Goal: Task Accomplishment & Management: Complete application form

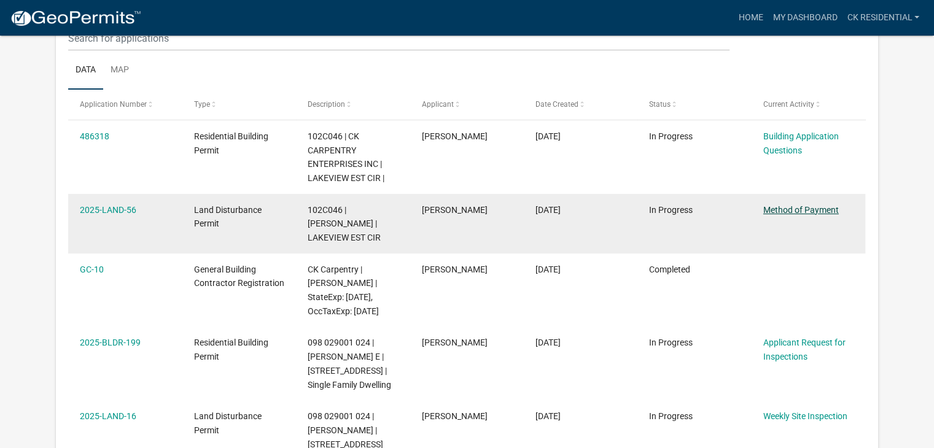
scroll to position [163, 0]
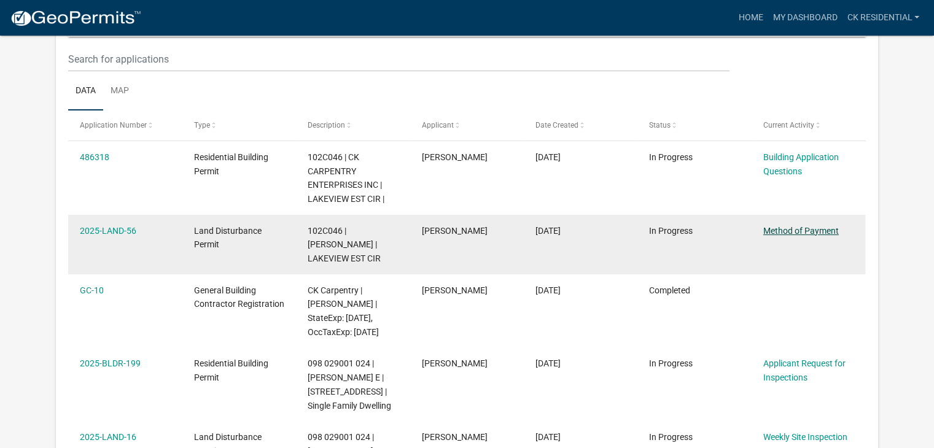
click at [773, 231] on link "Method of Payment" at bounding box center [801, 231] width 76 height 10
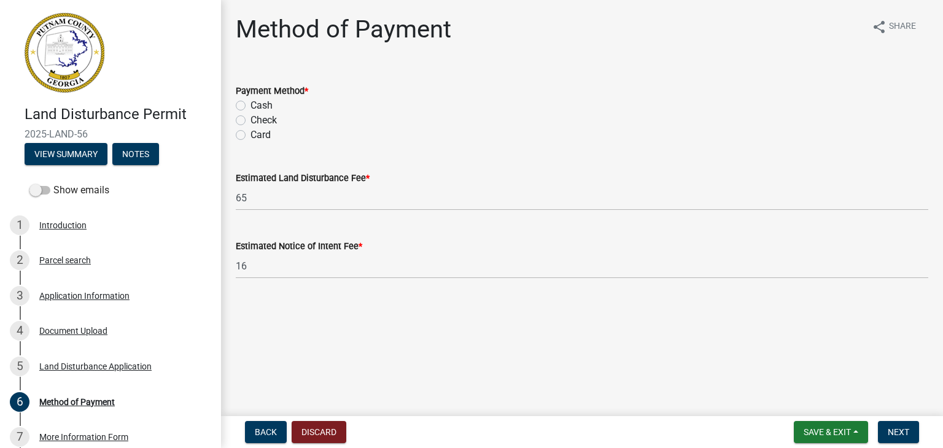
click at [251, 137] on label "Card" at bounding box center [261, 135] width 20 height 15
click at [251, 136] on input "Card" at bounding box center [255, 132] width 8 height 8
radio input "true"
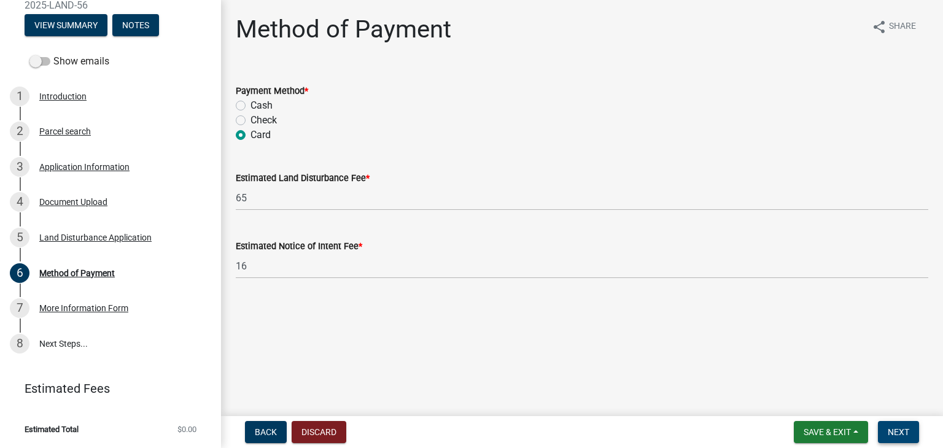
click at [889, 427] on span "Next" at bounding box center [898, 432] width 21 height 10
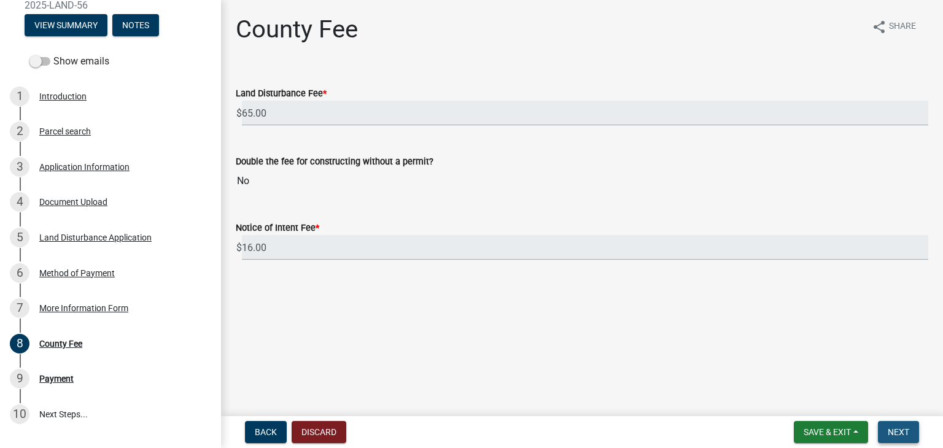
click at [911, 427] on button "Next" at bounding box center [898, 432] width 41 height 22
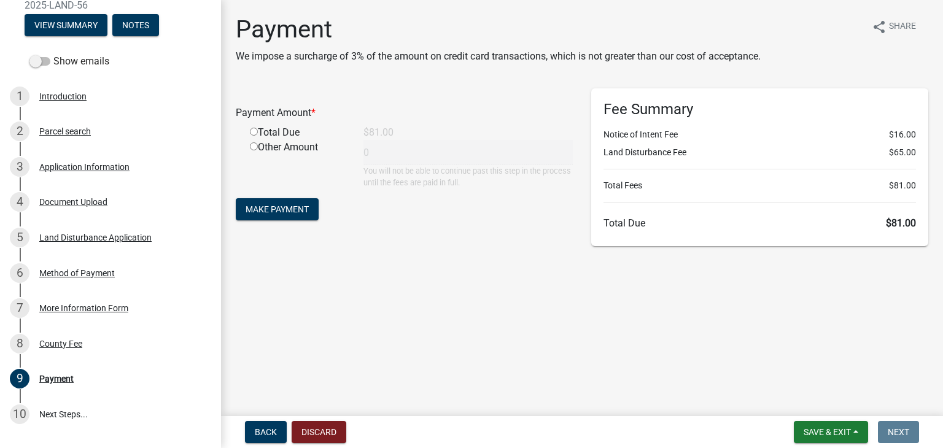
click at [252, 133] on input "radio" at bounding box center [254, 132] width 8 height 8
radio input "true"
type input "81"
click at [295, 205] on span "Make Payment" at bounding box center [277, 210] width 63 height 10
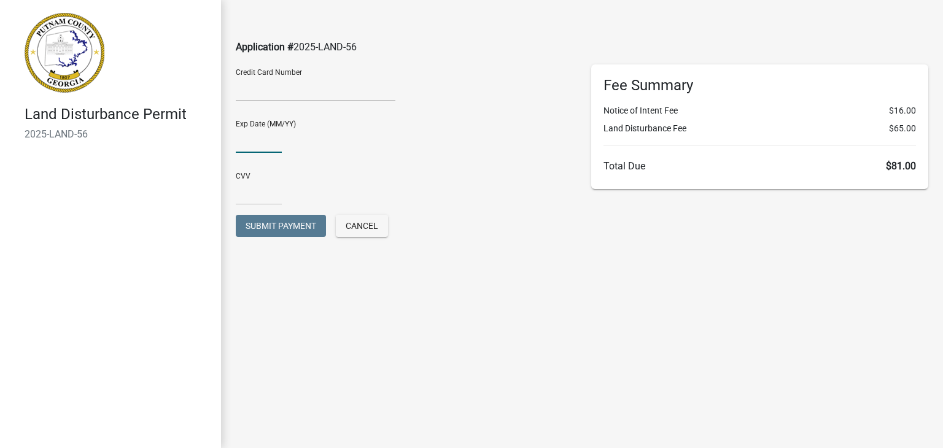
type input "06/29"
click at [253, 196] on input "text" at bounding box center [259, 192] width 46 height 25
type input "6417"
click at [305, 231] on span "Submit Payment" at bounding box center [281, 226] width 71 height 10
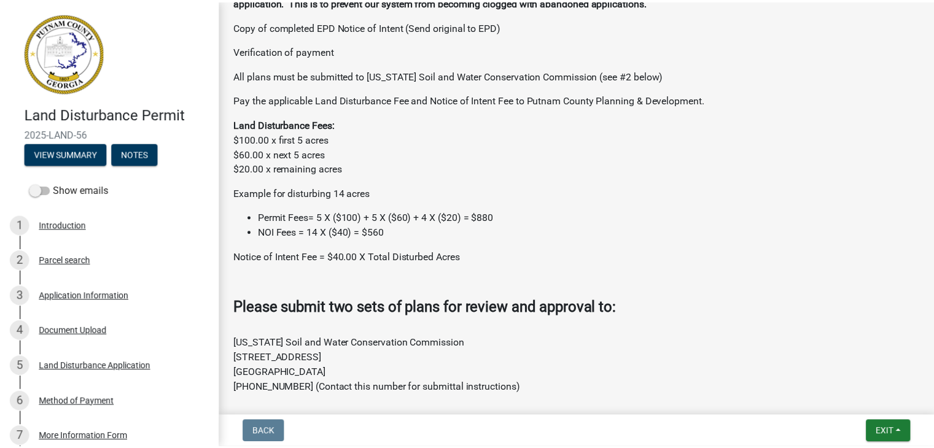
scroll to position [548, 0]
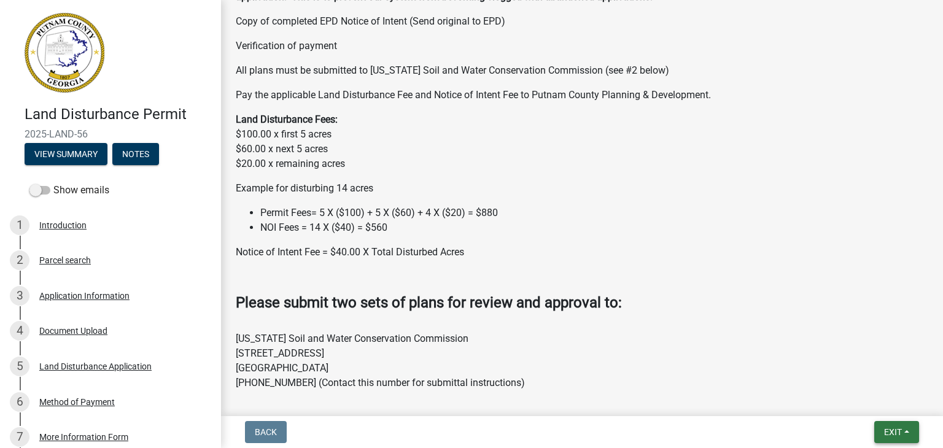
click at [882, 430] on button "Exit" at bounding box center [897, 432] width 45 height 22
click at [875, 408] on button "Save & Exit" at bounding box center [871, 400] width 98 height 29
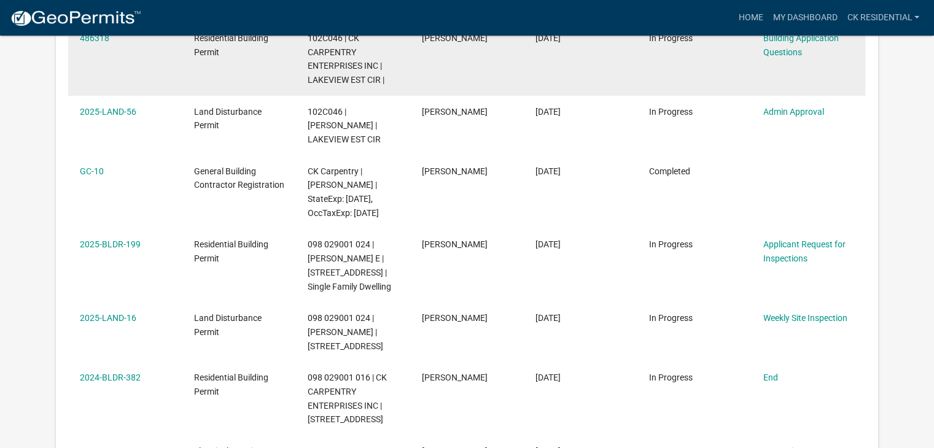
scroll to position [279, 0]
